Goal: Obtain resource: Download file/media

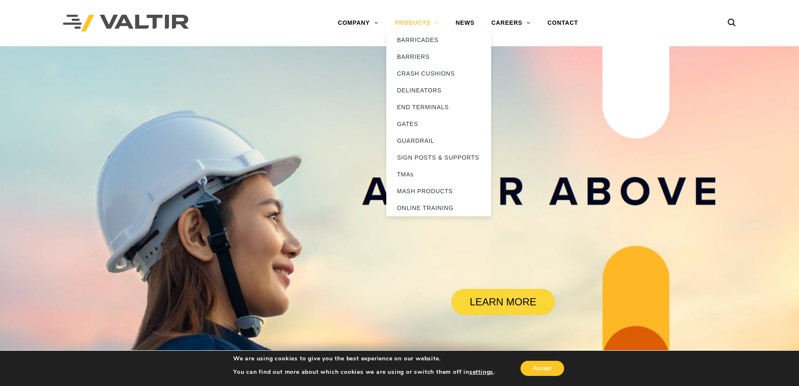
click at [419, 26] on link "PRODUCTS" at bounding box center [417, 23] width 61 height 17
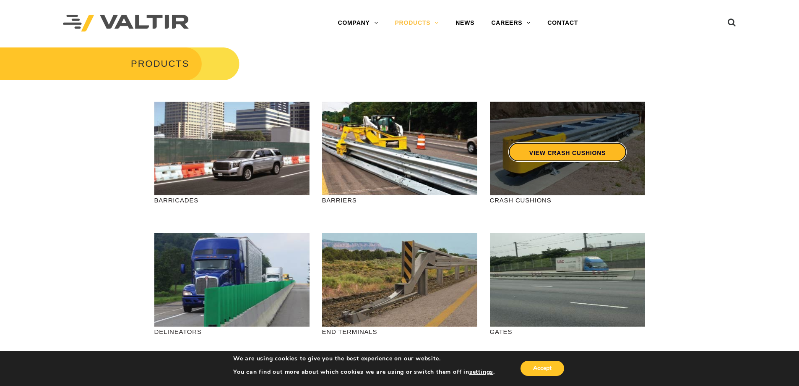
click at [556, 156] on link "VIEW CRASH CUSHIONS" at bounding box center [567, 151] width 118 height 19
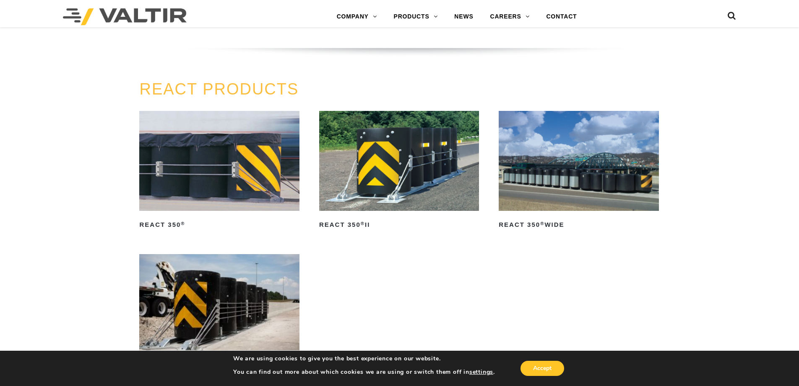
scroll to position [993, 0]
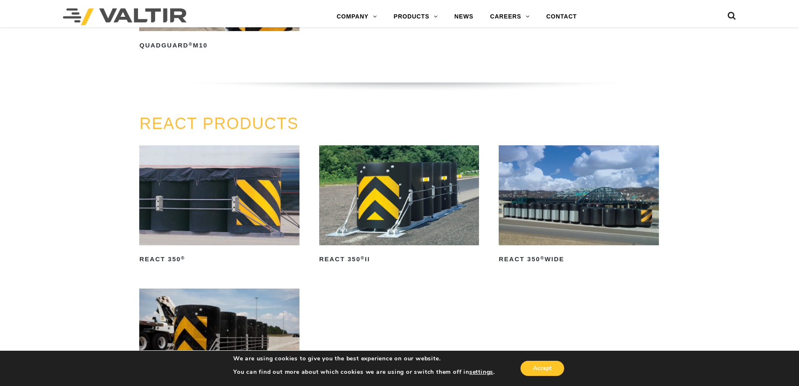
click at [568, 230] on img at bounding box center [579, 195] width 160 height 100
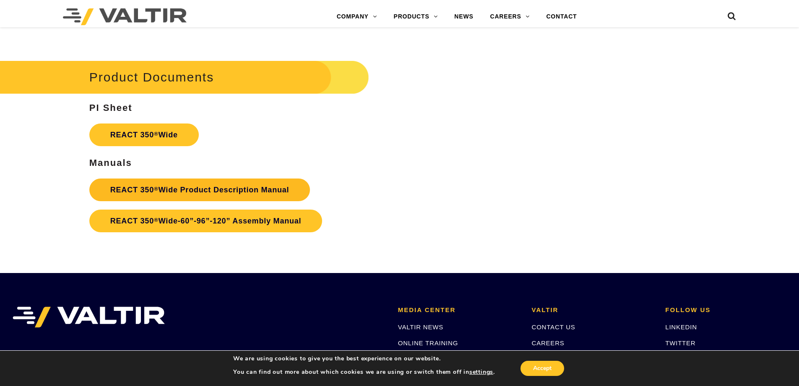
scroll to position [1427, 0]
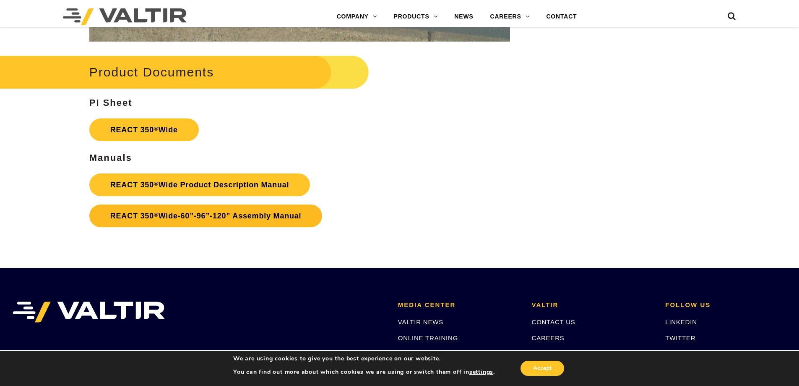
click at [202, 216] on link "REACT 350 ® Wide-60”-96”-120” Assembly Manual" at bounding box center [205, 215] width 233 height 23
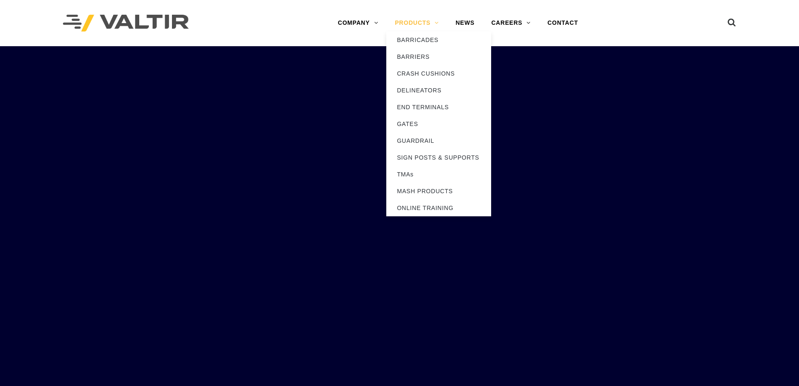
click at [410, 23] on link "PRODUCTS" at bounding box center [417, 23] width 61 height 17
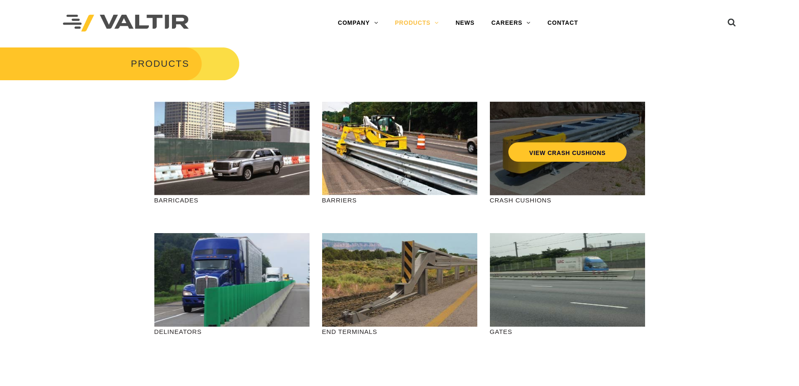
click at [553, 182] on div "VIEW CRASH CUSHIONS" at bounding box center [567, 149] width 155 height 94
click at [559, 156] on link "VIEW CRASH CUSHIONS" at bounding box center [567, 151] width 118 height 19
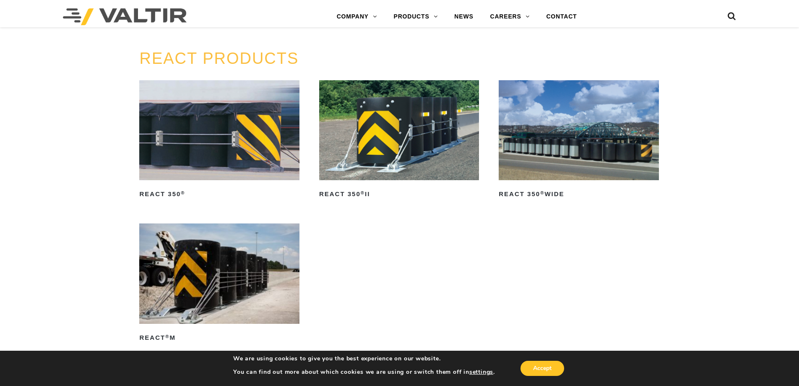
scroll to position [1063, 0]
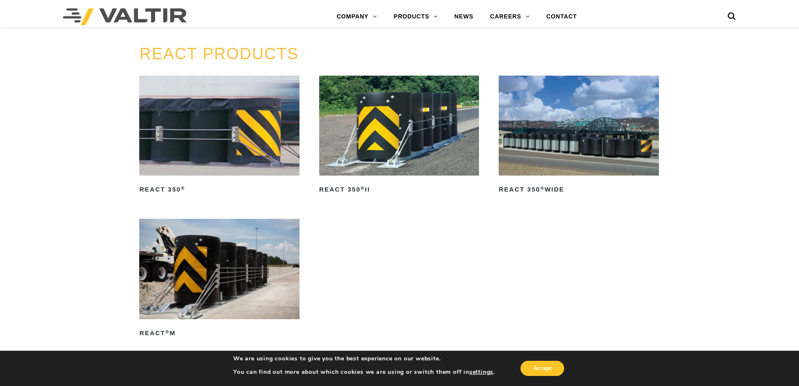
click at [565, 155] on img at bounding box center [579, 126] width 160 height 100
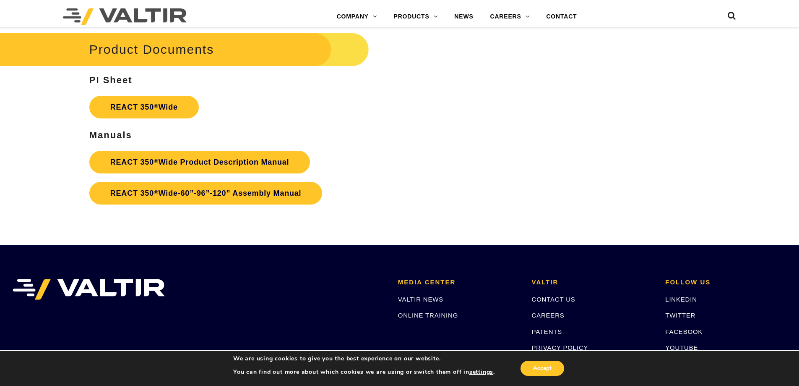
scroll to position [1441, 0]
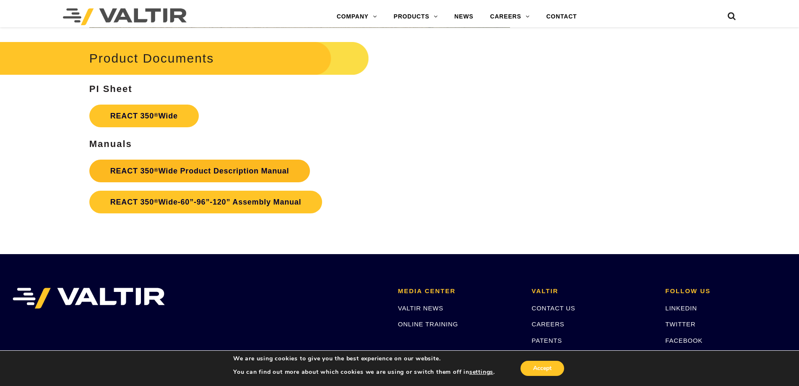
click at [165, 169] on link "REACT 350 ® Wide Product Description Manual" at bounding box center [199, 170] width 221 height 23
